Goal: Book appointment/travel/reservation

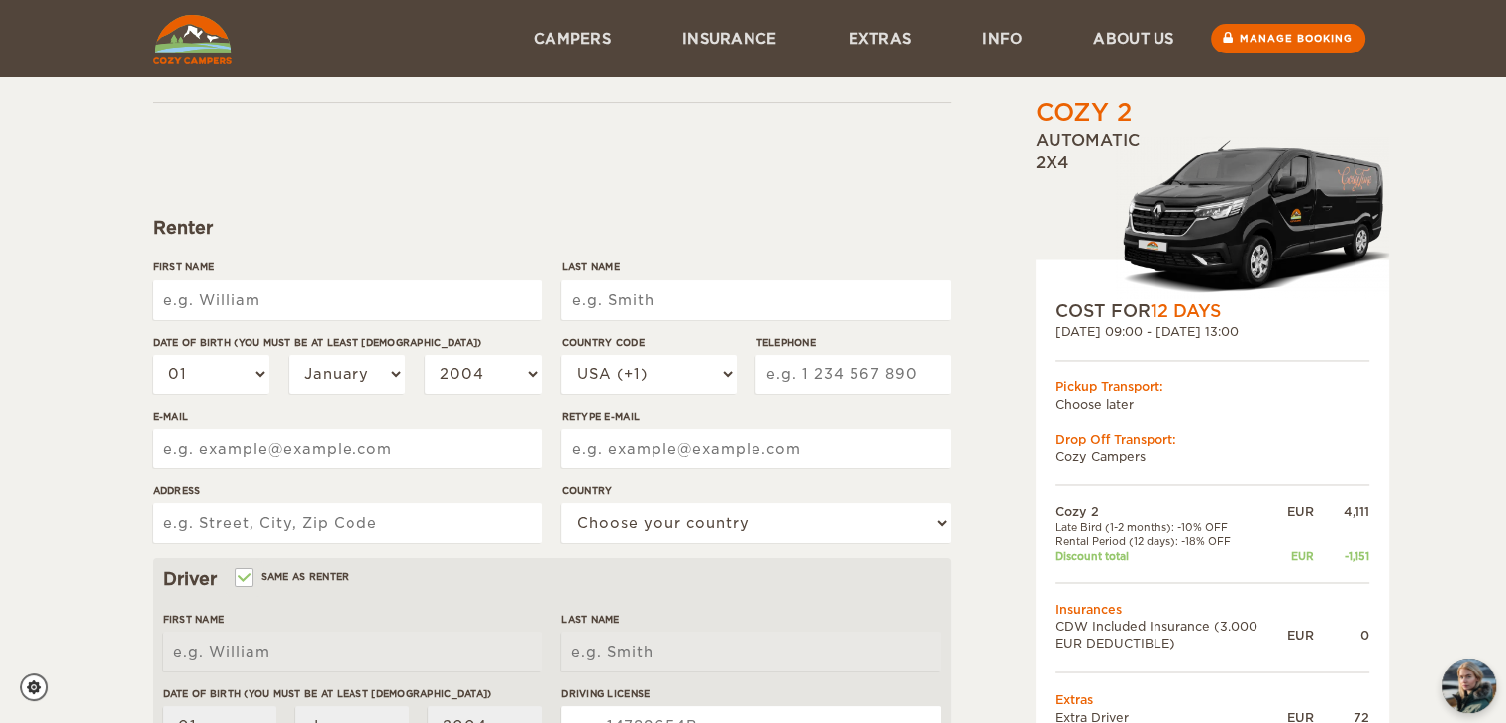
scroll to position [91, 0]
click at [357, 296] on input "First Name" at bounding box center [347, 302] width 388 height 40
type input "[PERSON_NAME]"
type input "5193621527"
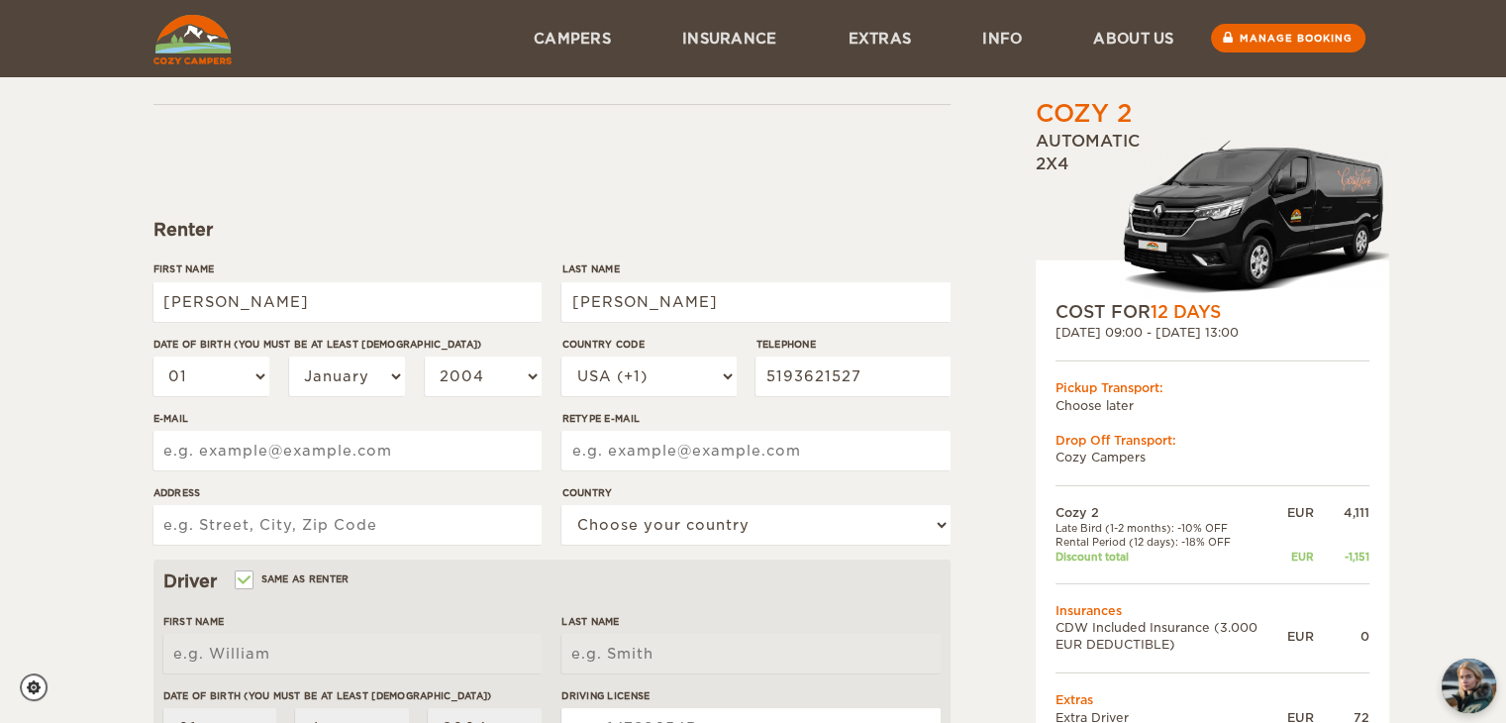
type input "[PERSON_NAME][EMAIL_ADDRESS][DOMAIN_NAME]"
type input "[STREET_ADDRESS]"
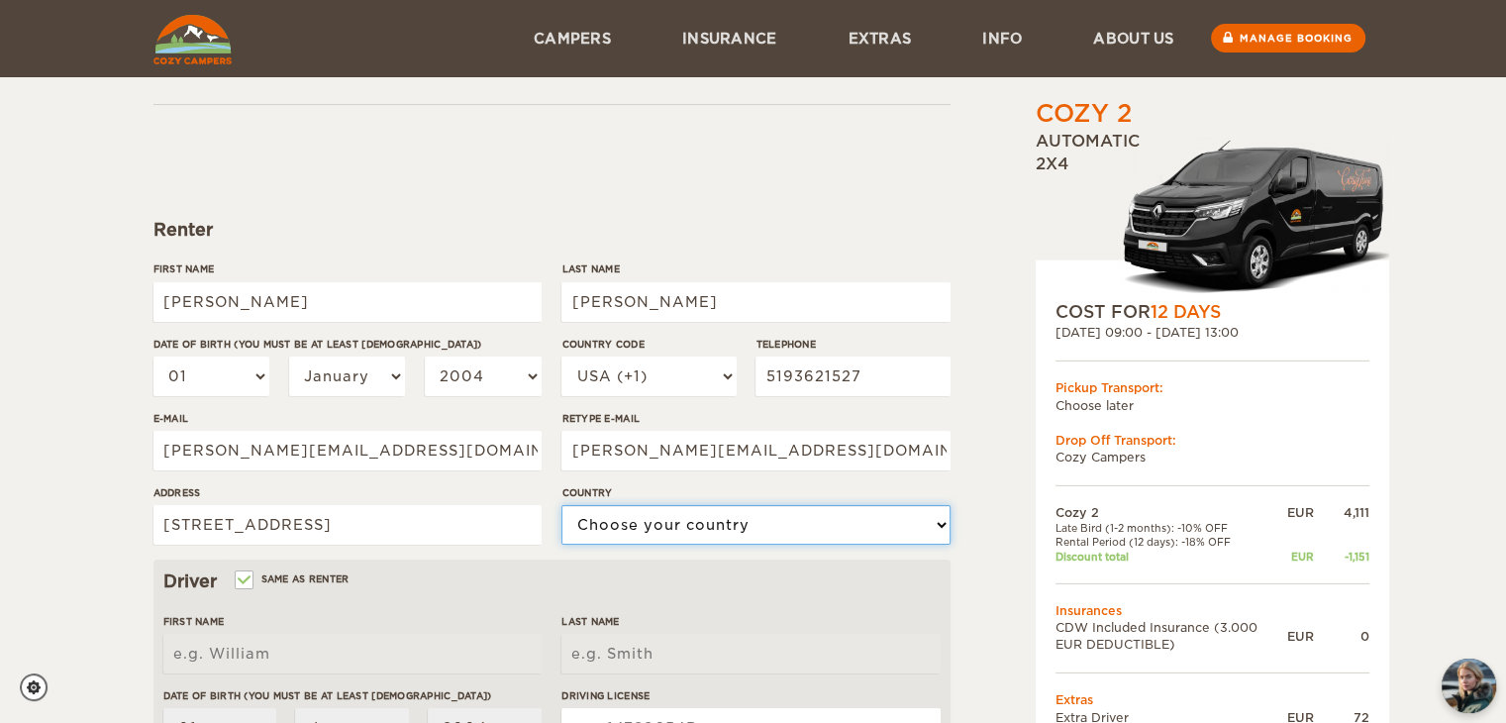
select select "38"
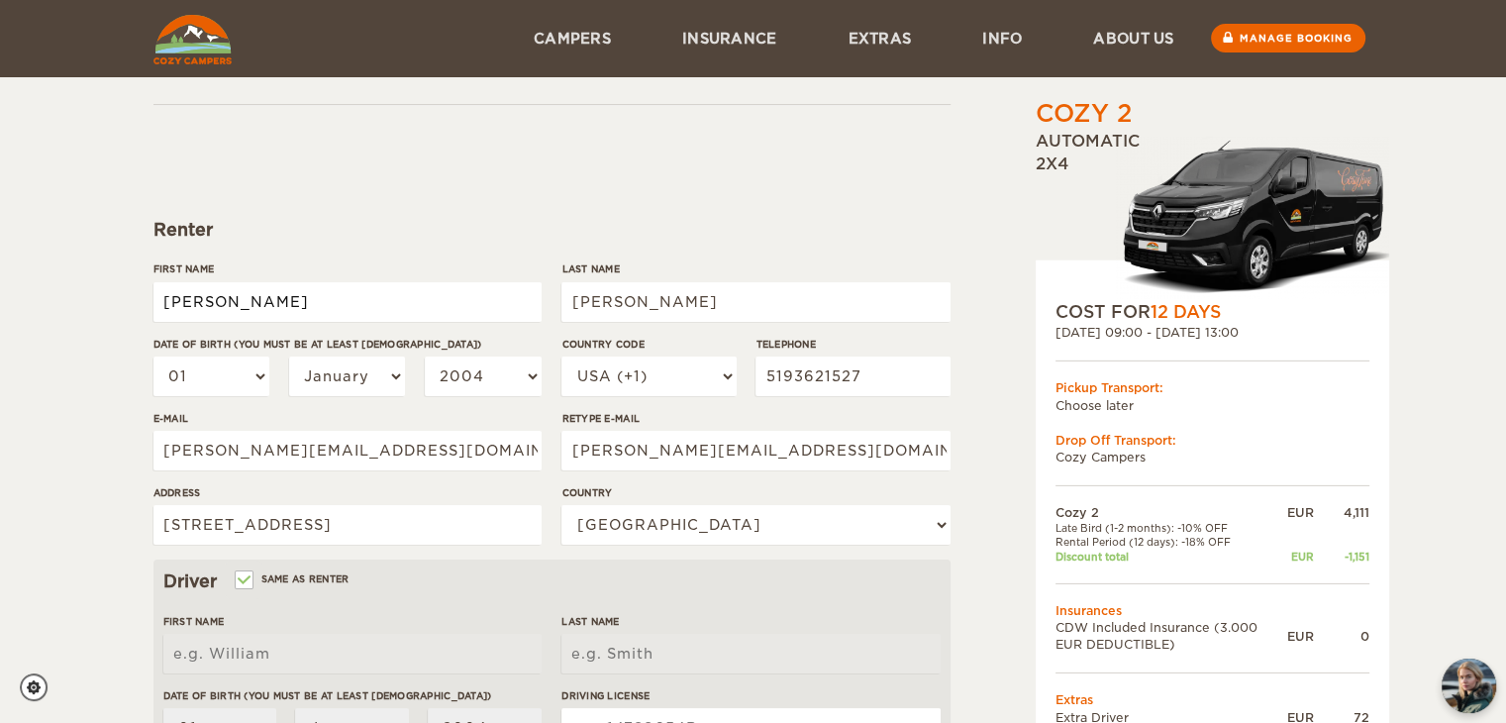
type input "[PERSON_NAME]"
click at [669, 373] on select "USA (+1) [GEOGRAPHIC_DATA] (+44) [GEOGRAPHIC_DATA] (+49) [GEOGRAPHIC_DATA] (+21…" at bounding box center [649, 377] width 174 height 40
select select "1"
click at [562, 357] on select "USA (+1) [GEOGRAPHIC_DATA] (+44) [GEOGRAPHIC_DATA] (+49) [GEOGRAPHIC_DATA] (+21…" at bounding box center [649, 377] width 174 height 40
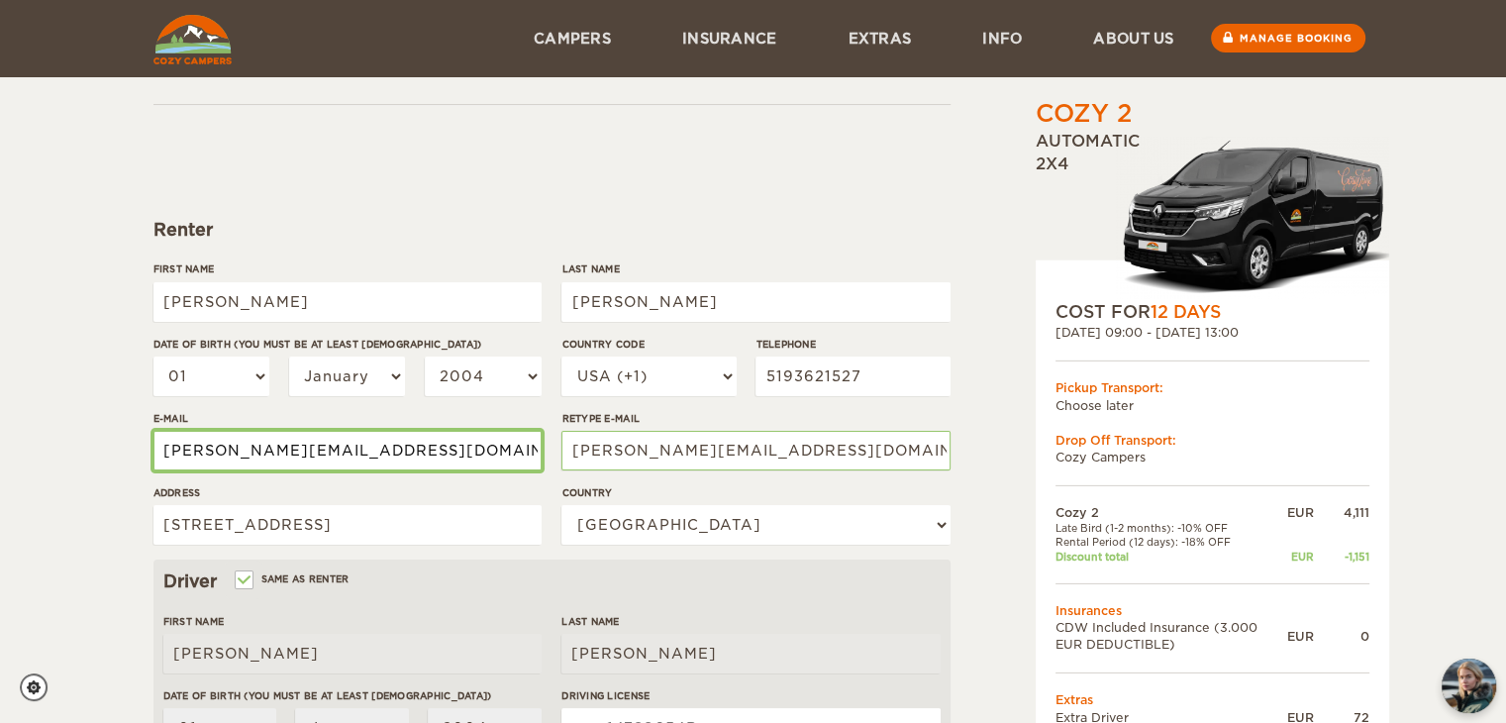
drag, startPoint x: 443, startPoint y: 449, endPoint x: 146, endPoint y: 441, distance: 297.2
click at [146, 441] on div "Cozy 2 Expand Collapse Total 3,032 EUR Automatic 2x4 COST FOR 12 Days [DATE] 09…" at bounding box center [754, 591] width 1224 height 1172
type input "[EMAIL_ADDRESS][DOMAIN_NAME]"
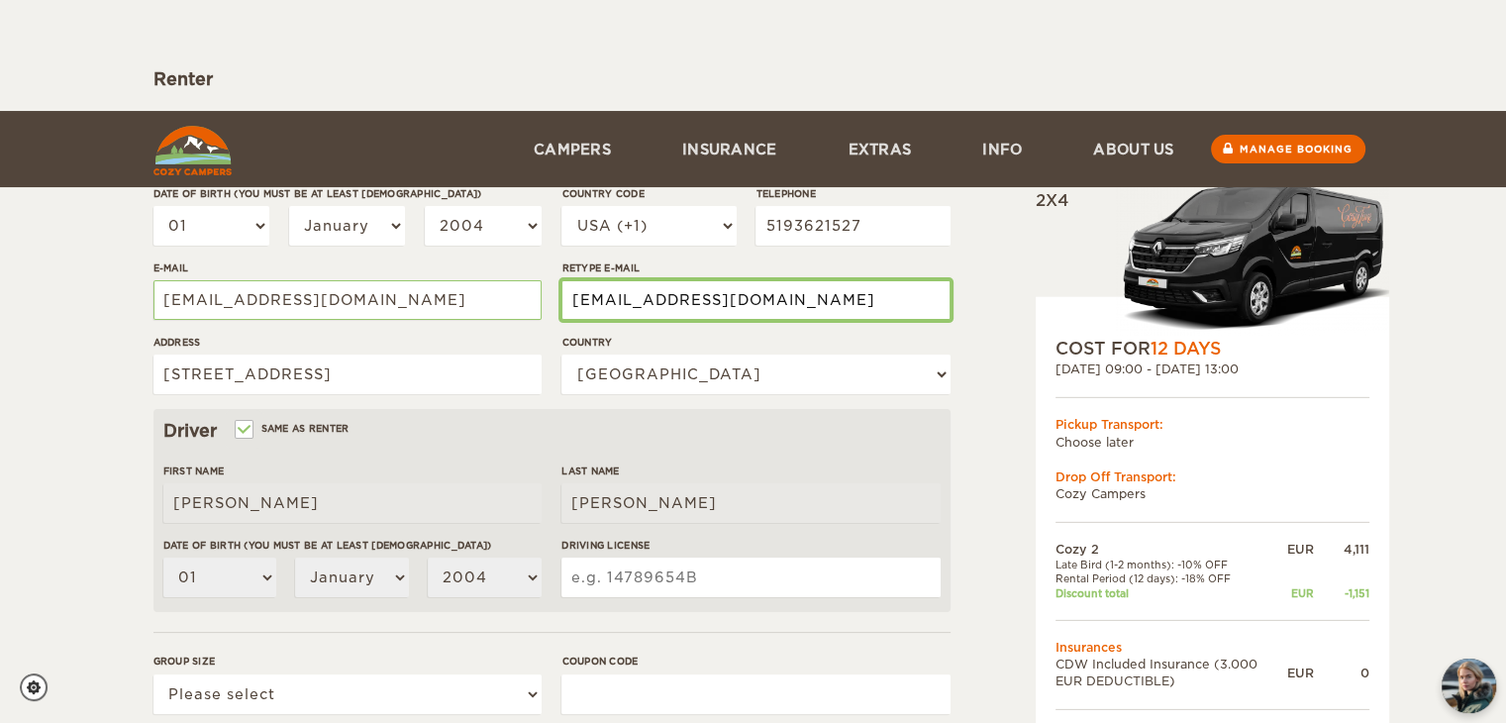
scroll to position [428, 0]
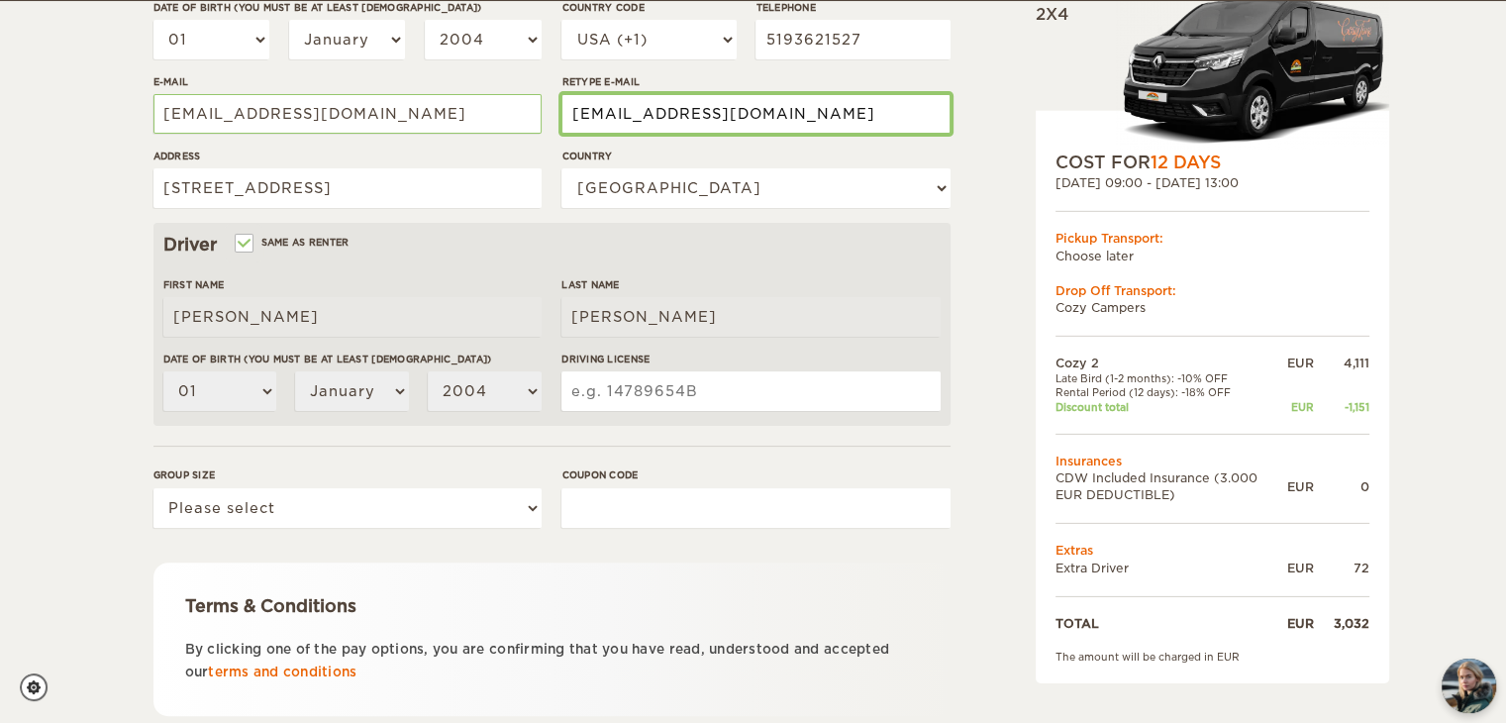
type input "[EMAIL_ADDRESS][DOMAIN_NAME]"
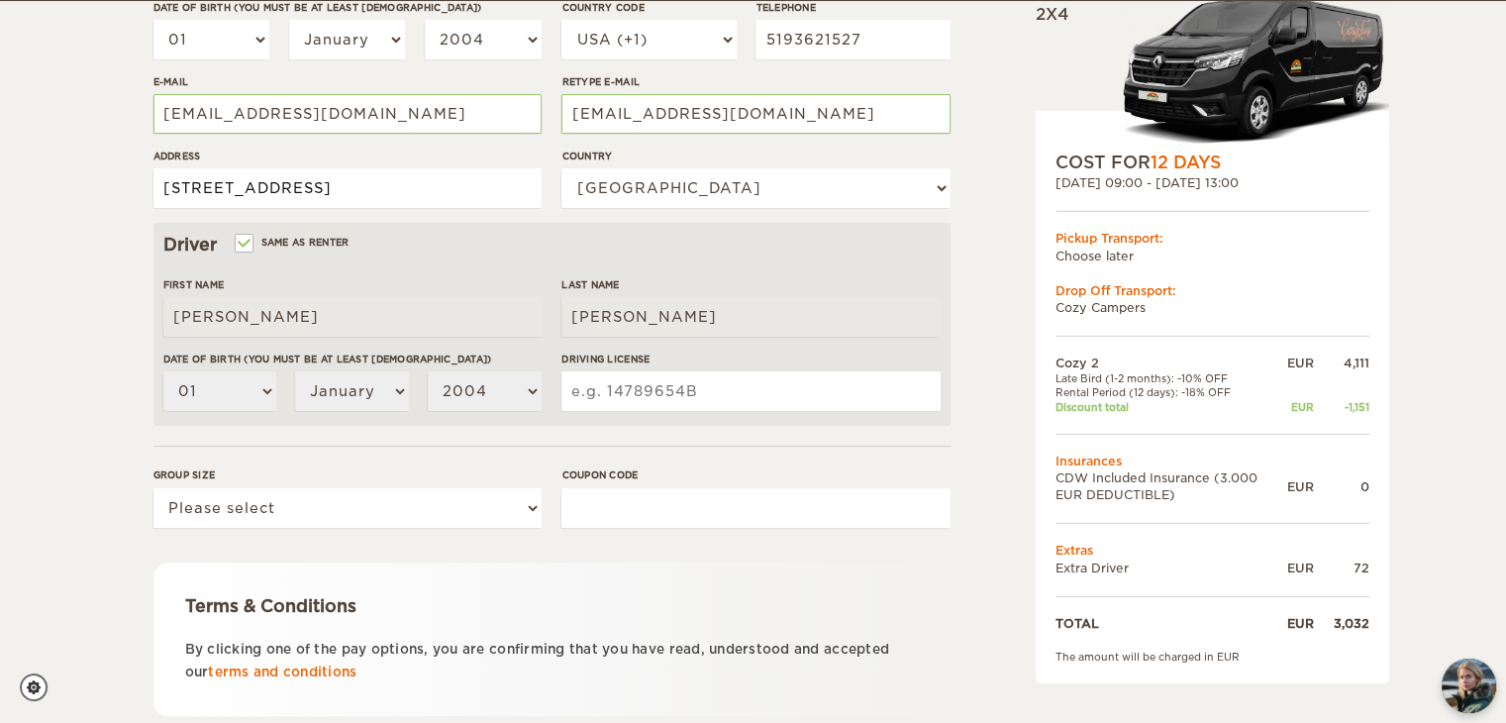
drag, startPoint x: 301, startPoint y: 187, endPoint x: 101, endPoint y: 161, distance: 201.7
click at [101, 161] on div "Cozy 2 Expand Collapse Total 3,032 EUR Automatic 2x4 COST FOR 12 Days [DATE] 09…" at bounding box center [753, 215] width 1506 height 1287
type input "[STREET_ADDRESS]"
click at [651, 396] on input "Driving License" at bounding box center [751, 391] width 378 height 40
click at [665, 379] on input "Driving License" at bounding box center [751, 391] width 378 height 40
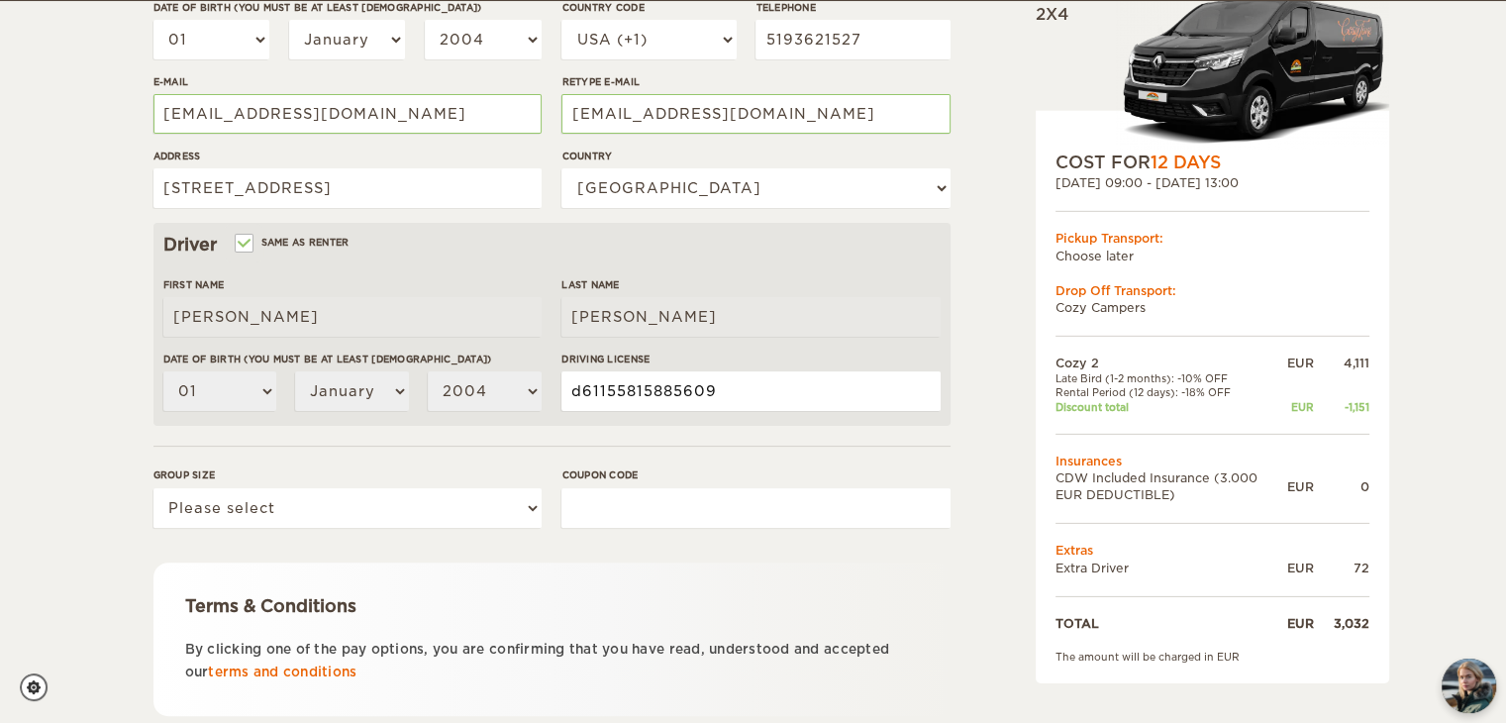
type input "d61155815885609"
click at [249, 242] on input "Same as renter" at bounding box center [243, 245] width 13 height 13
checkbox input "false"
select select
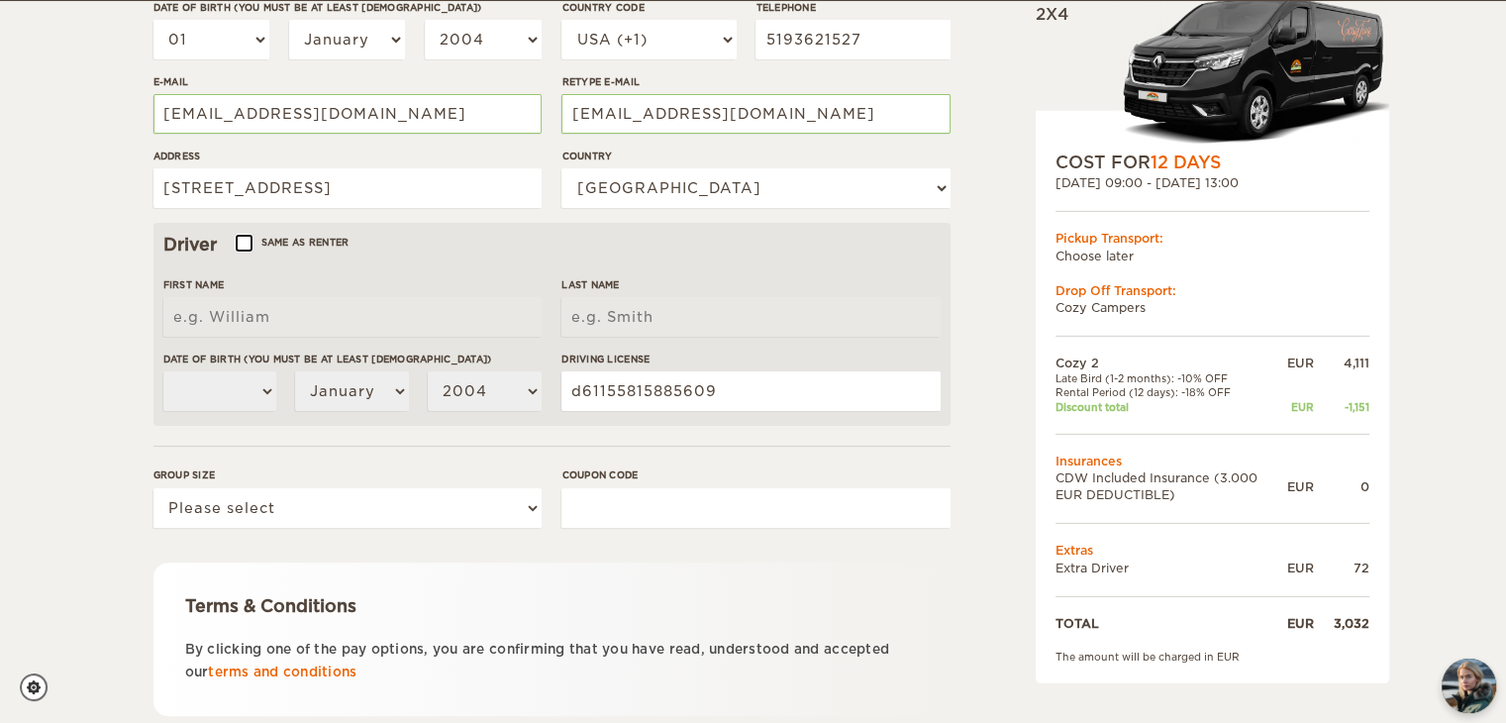
select select
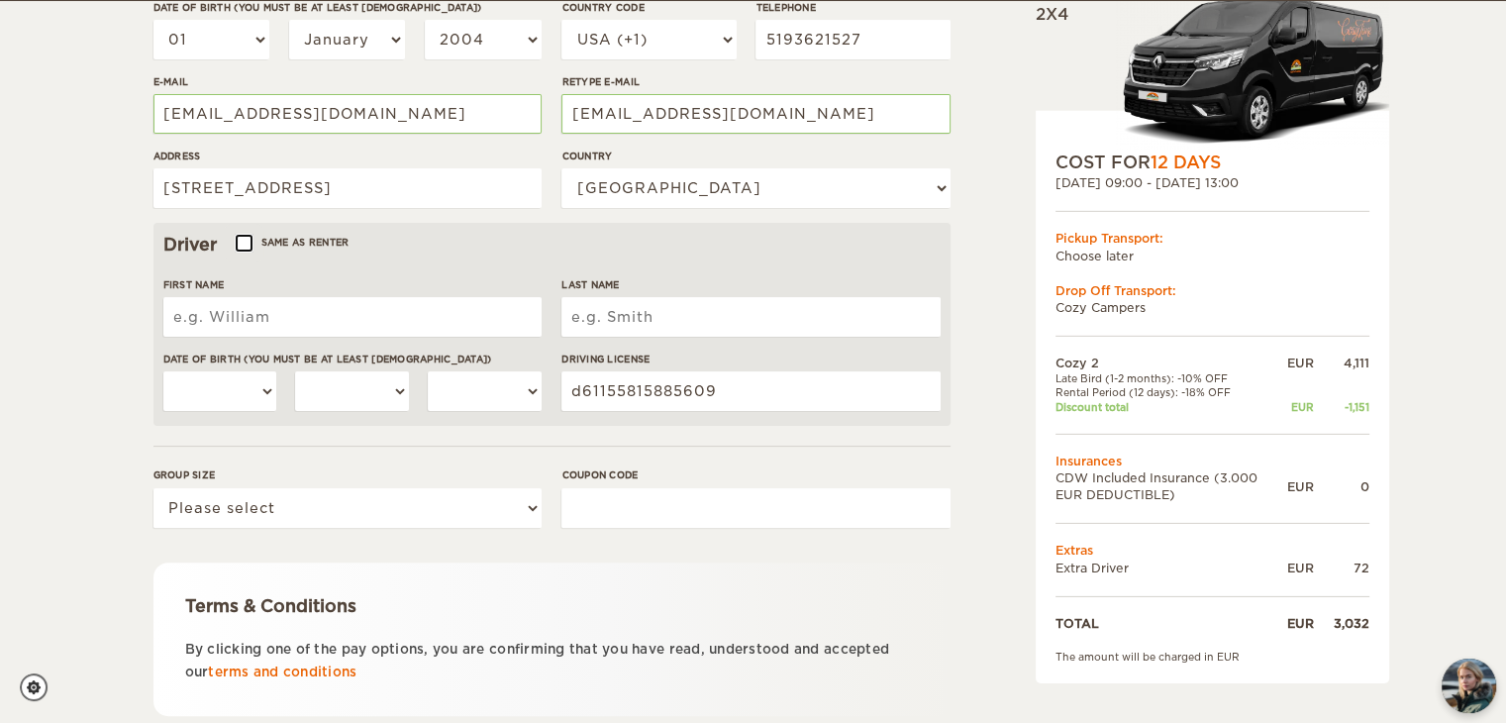
click at [249, 240] on input "Same as renter" at bounding box center [243, 245] width 13 height 13
checkbox input "true"
type input "[PERSON_NAME]"
select select "01"
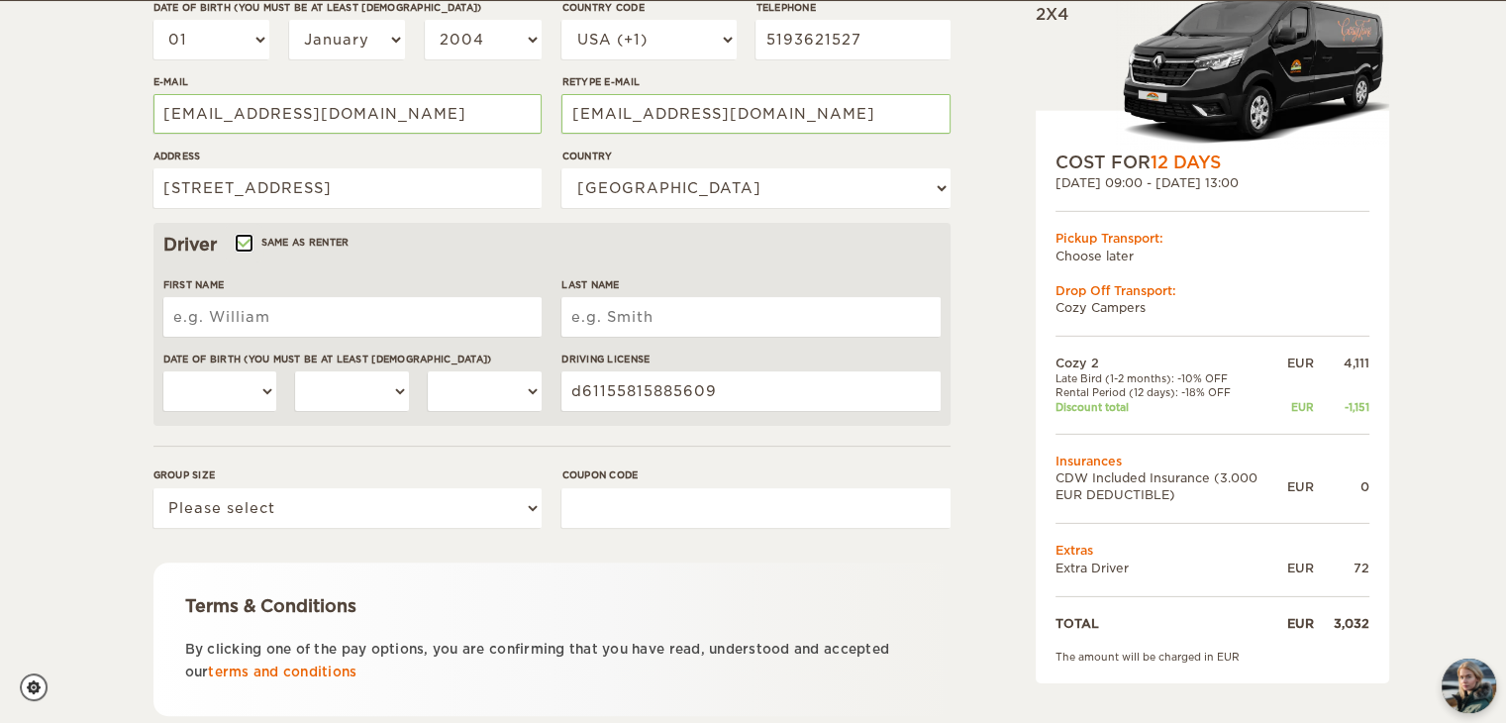
select select "01"
select select "2004"
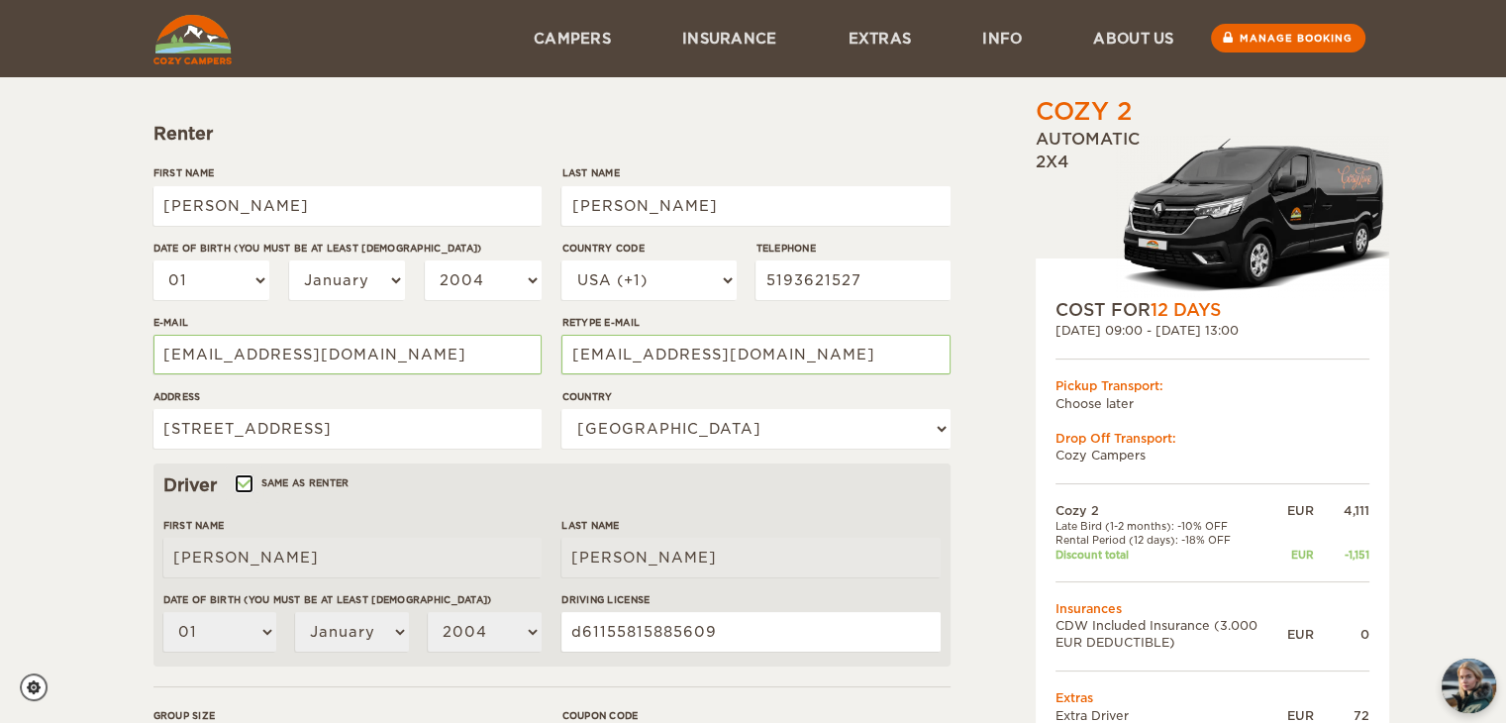
scroll to position [186, 0]
click at [254, 279] on select "01 02 03 04 05 06 07 08 09 10 11 12 13 14 15 16 17 18 19 20 21 22 23 24 25 26 2…" at bounding box center [211, 281] width 117 height 40
select select "09"
click at [153, 261] on select "01 02 03 04 05 06 07 08 09 10 11 12 13 14 15 16 17 18 19 20 21 22 23 24 25 26 2…" at bounding box center [211, 281] width 117 height 40
select select "09"
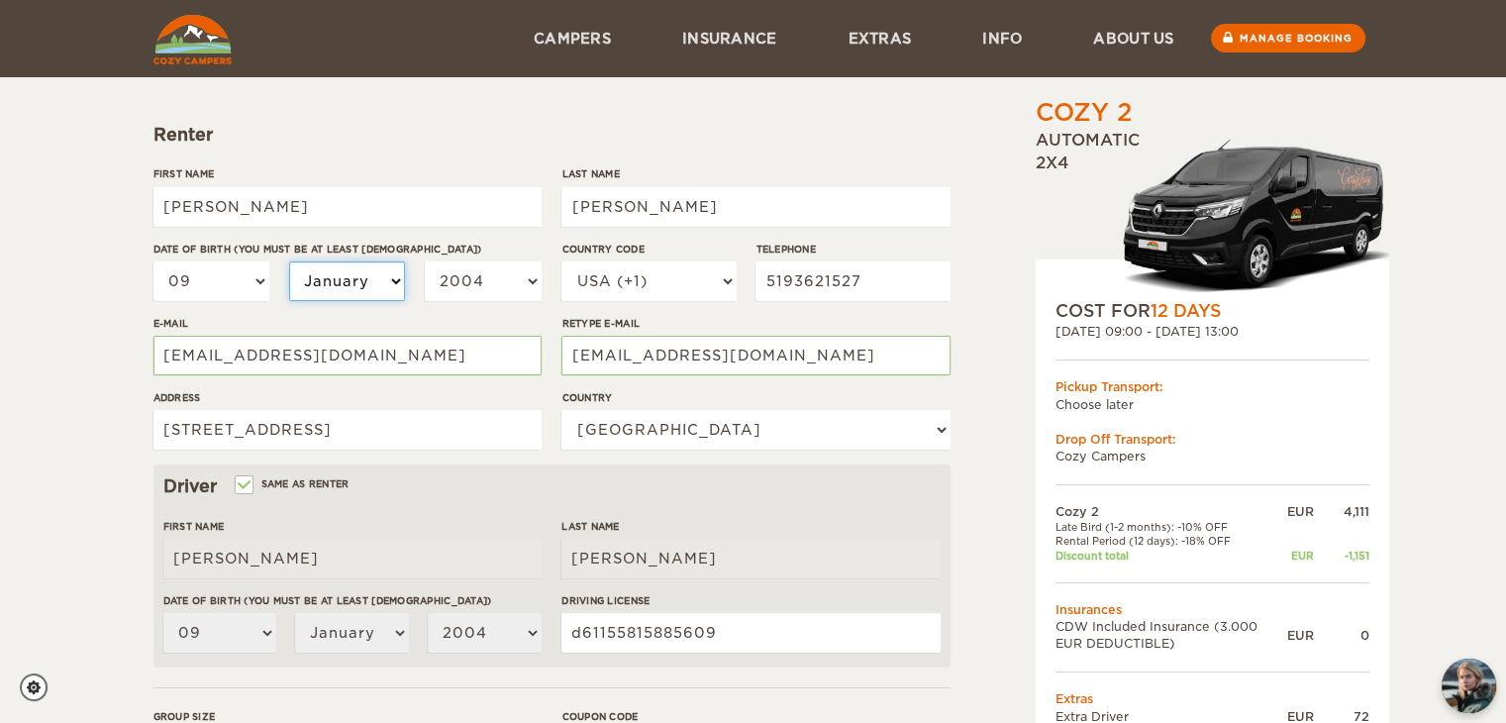
click at [367, 281] on select "January February March April May June July August September October November De…" at bounding box center [347, 281] width 117 height 40
select select "06"
click at [289, 261] on select "January February March April May June July August September October November De…" at bounding box center [347, 281] width 117 height 40
select select "06"
click at [466, 300] on select "2004 2003 2002 2001 2000 1999 1998 1997 1996 1995 1994 1993 1992 1991 1990 1989…" at bounding box center [483, 281] width 117 height 40
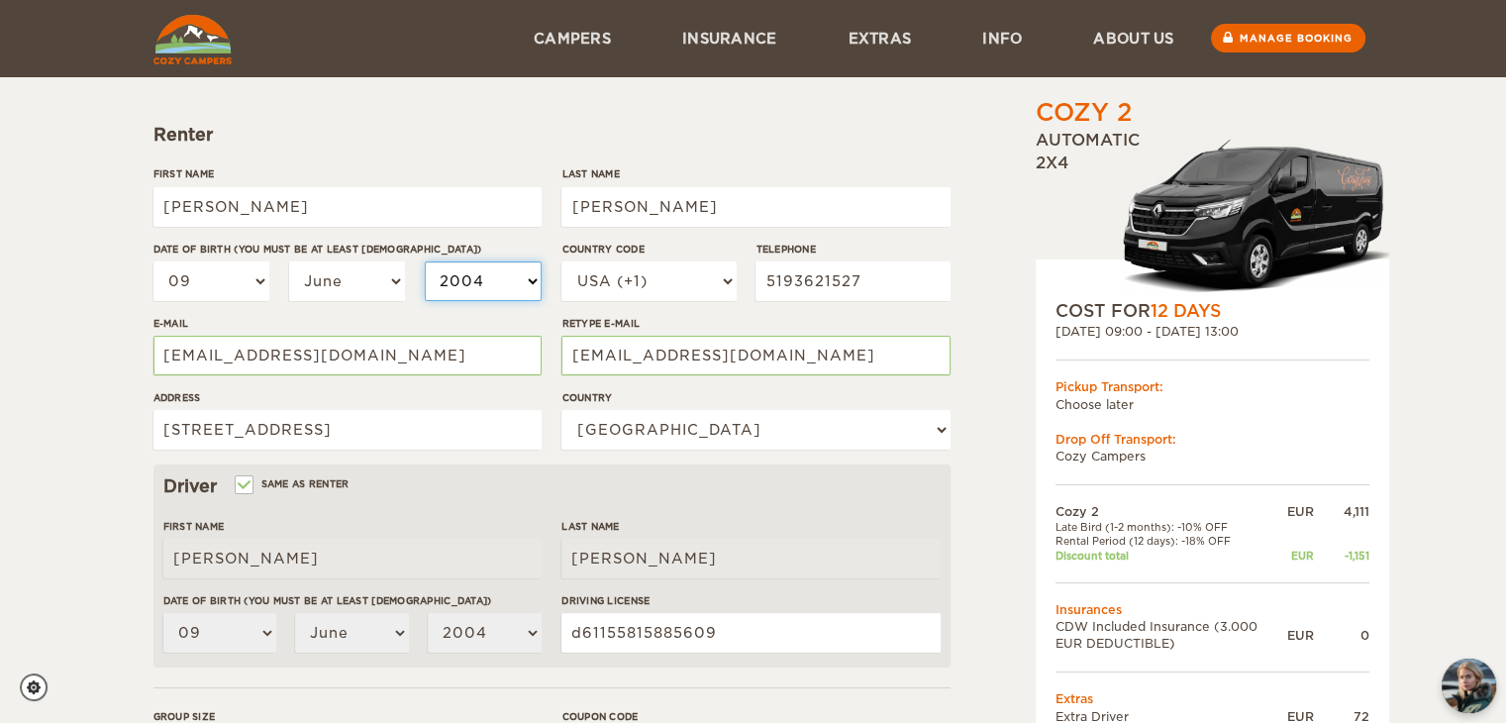
click at [498, 268] on select "2004 2003 2002 2001 2000 1999 1998 1997 1996 1995 1994 1993 1992 1991 1990 1989…" at bounding box center [483, 281] width 117 height 40
click at [500, 273] on select "2004 2003 2002 2001 2000 1999 1998 1997 1996 1995 1994 1993 1992 1991 1990 1989…" at bounding box center [483, 281] width 117 height 40
select select "1988"
click at [425, 261] on select "2004 2003 2002 2001 2000 1999 1998 1997 1996 1995 1994 1993 1992 1991 1990 1989…" at bounding box center [483, 281] width 117 height 40
select select "1988"
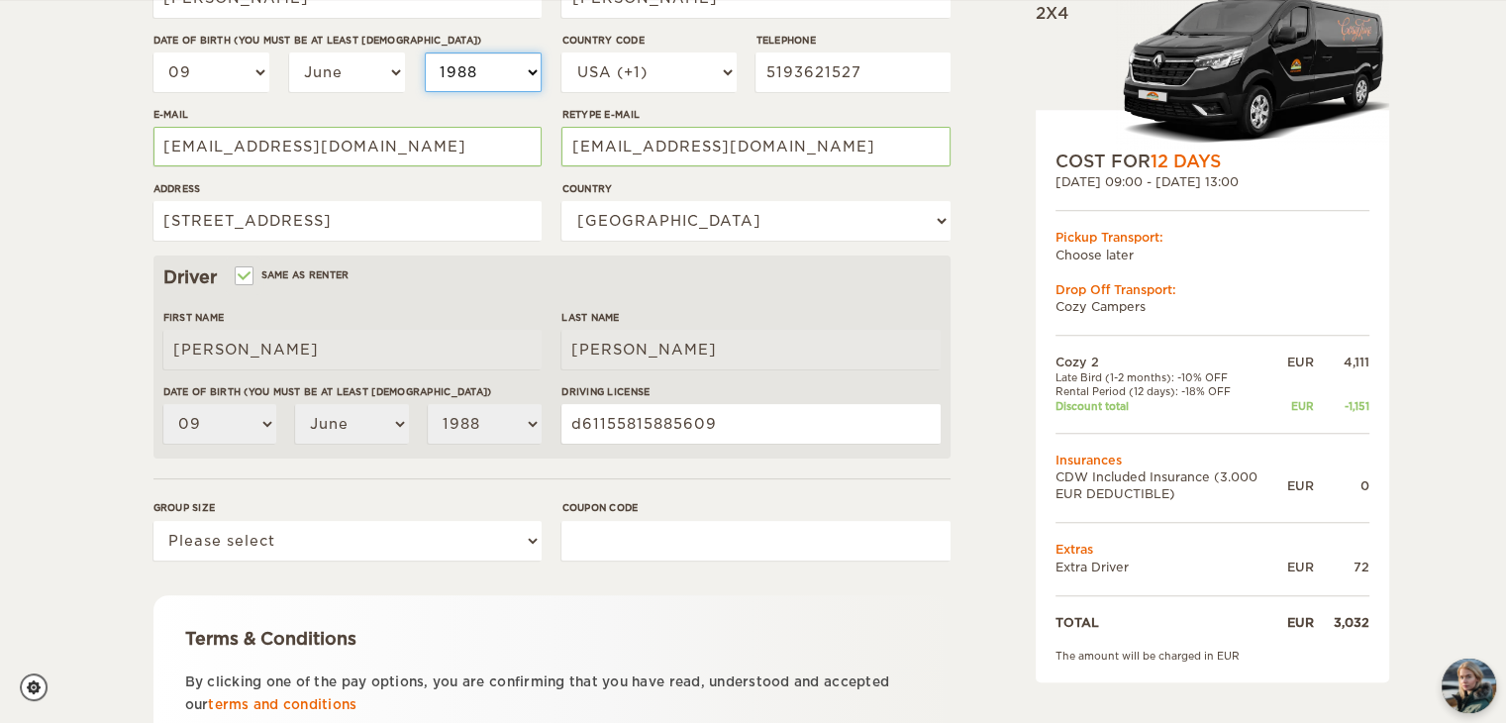
scroll to position [490, 0]
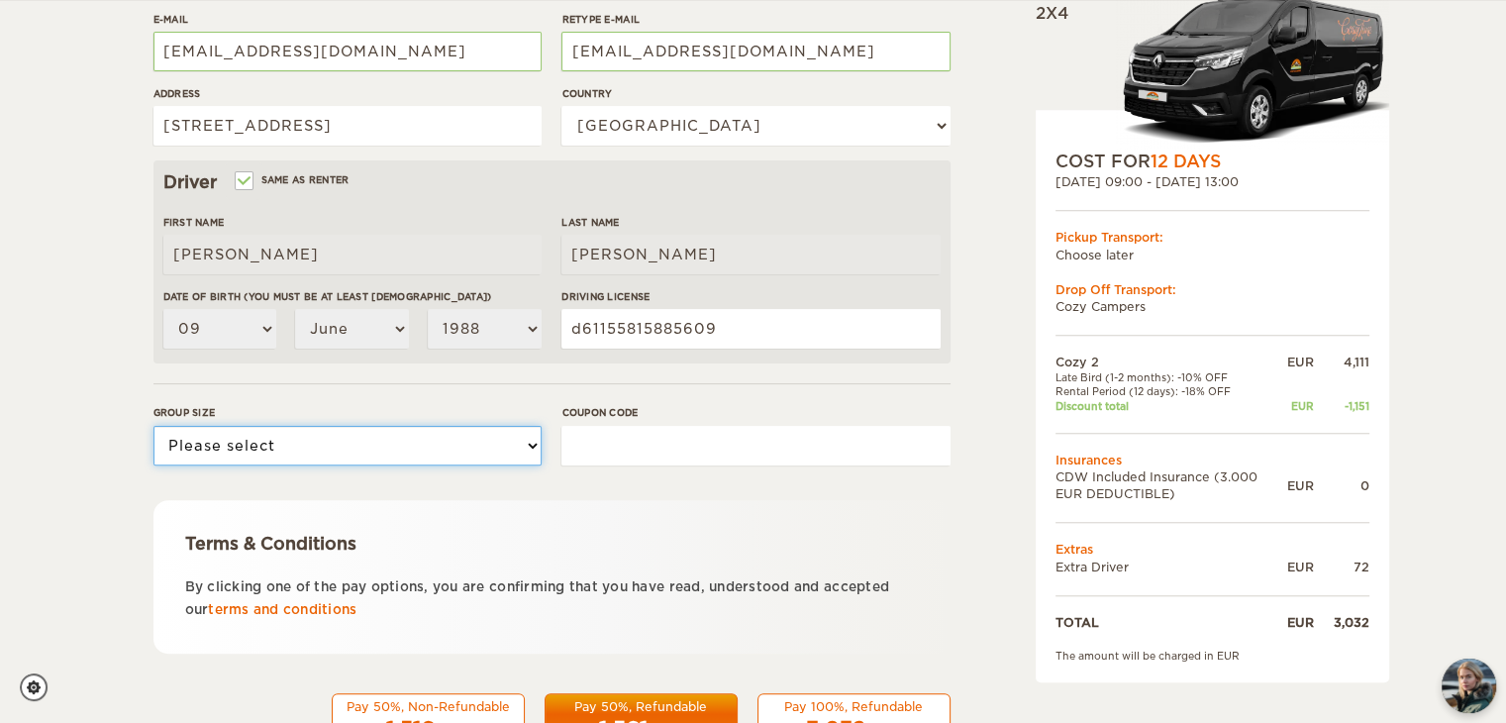
click at [519, 453] on select "Please select 1 2" at bounding box center [347, 446] width 388 height 40
select select "2"
click at [153, 426] on select "Please select 1 2" at bounding box center [347, 446] width 388 height 40
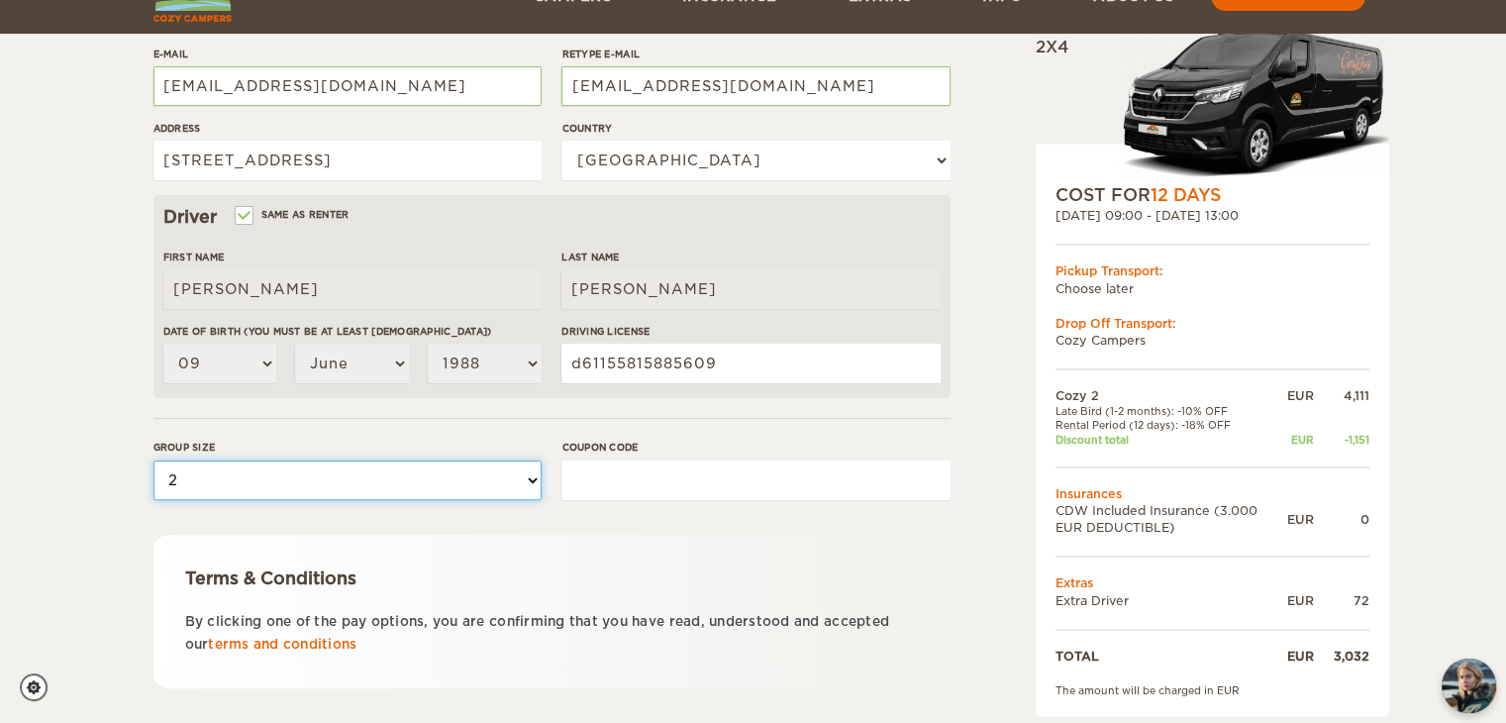
scroll to position [564, 0]
